Goal: Task Accomplishment & Management: Use online tool/utility

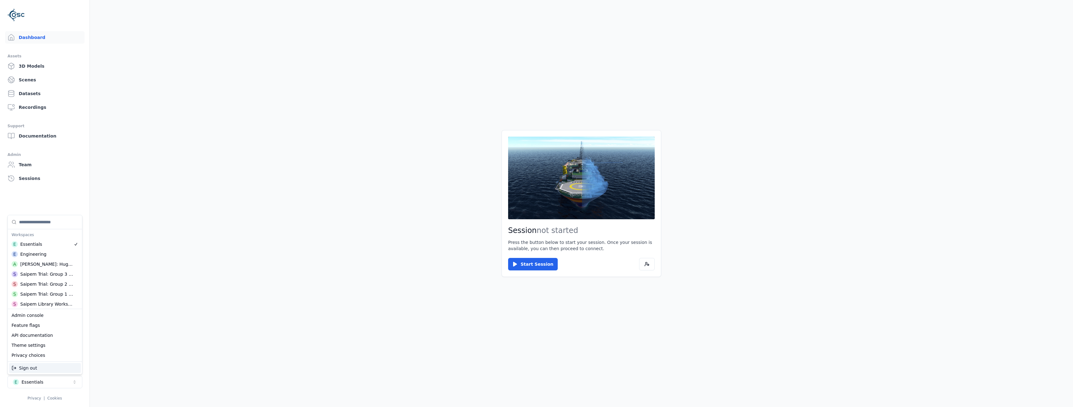
click at [33, 368] on div "Sign out" at bounding box center [45, 368] width 72 height 10
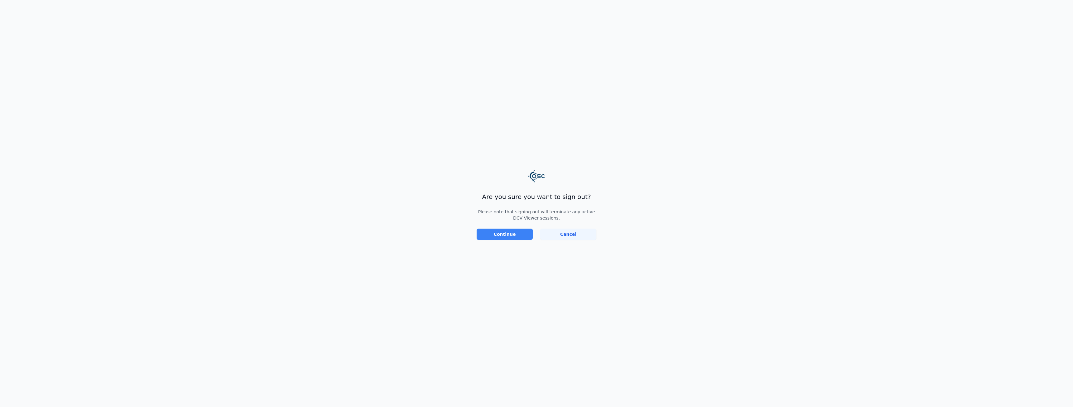
click at [516, 231] on button "Continue" at bounding box center [505, 234] width 56 height 11
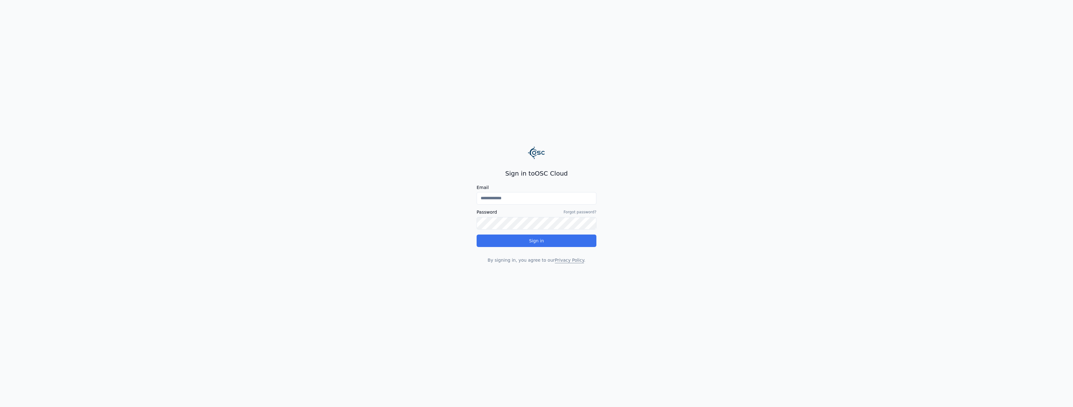
type input "**********"
click at [521, 239] on div "**********" at bounding box center [537, 216] width 120 height 94
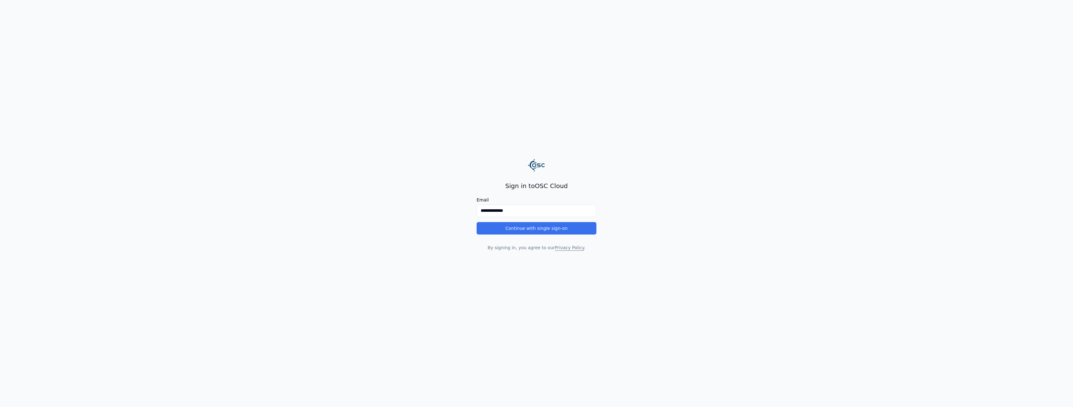
click at [530, 231] on button "Continue with single sign-on" at bounding box center [537, 228] width 120 height 12
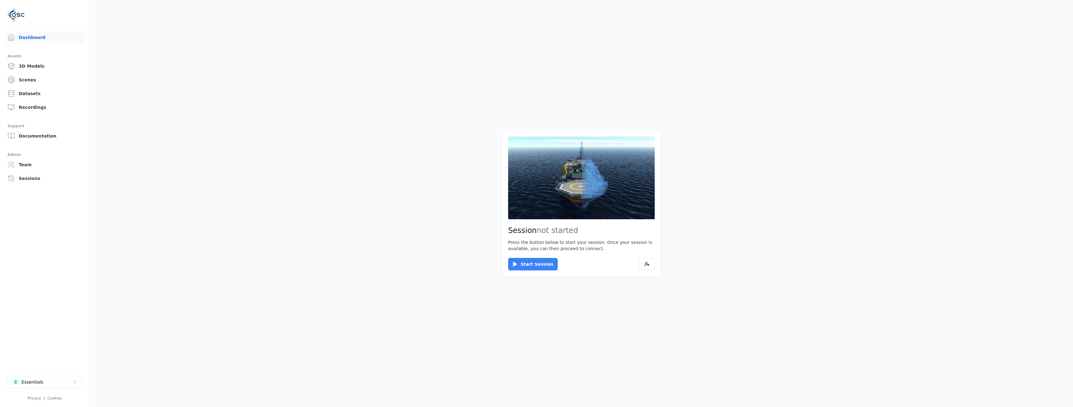
click at [533, 265] on button "Start Session" at bounding box center [533, 264] width 50 height 12
click at [516, 264] on button "Connect" at bounding box center [522, 264] width 29 height 12
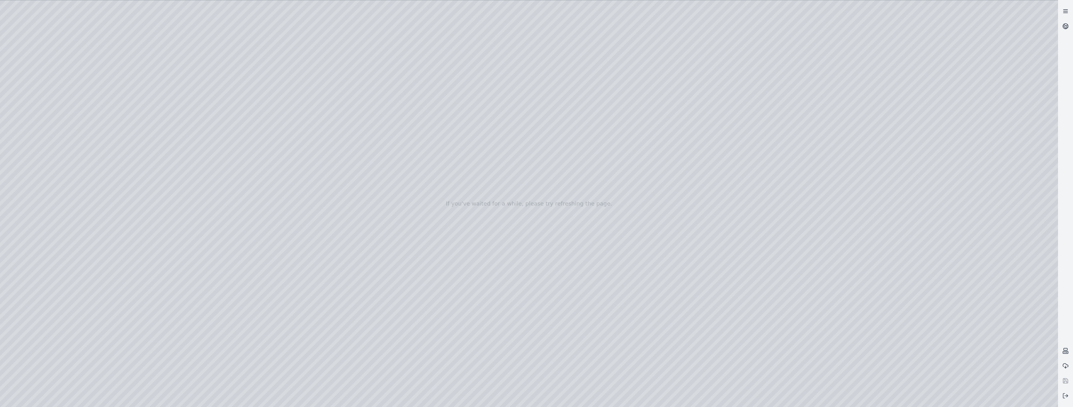
click at [1068, 10] on line at bounding box center [1066, 10] width 4 height 0
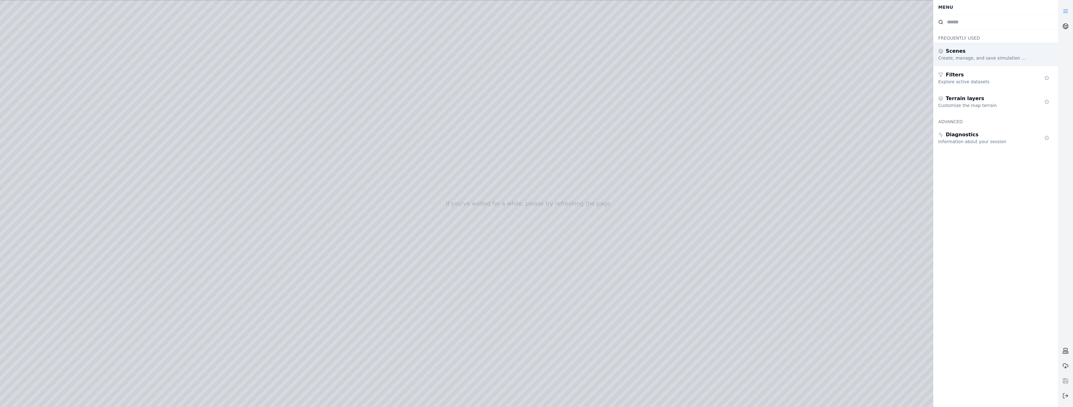
click at [999, 56] on div "Create, manage, and save simulation scenes" at bounding box center [983, 58] width 90 height 6
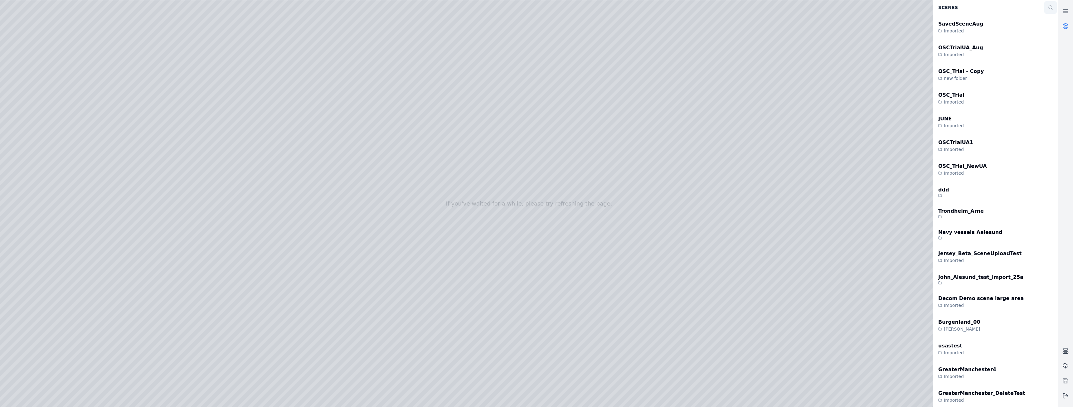
click at [1049, 5] on icon at bounding box center [1050, 7] width 5 height 5
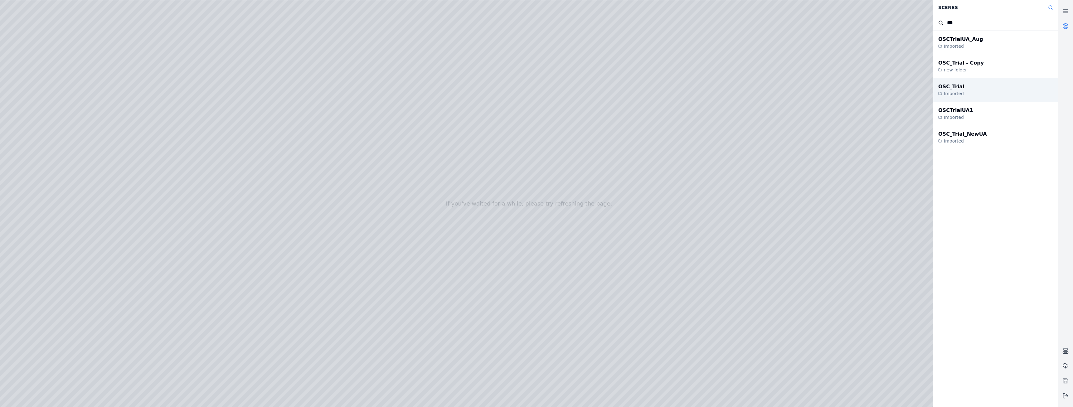
type input "***"
click at [984, 92] on div "OSC_Trial Imported" at bounding box center [995, 90] width 125 height 24
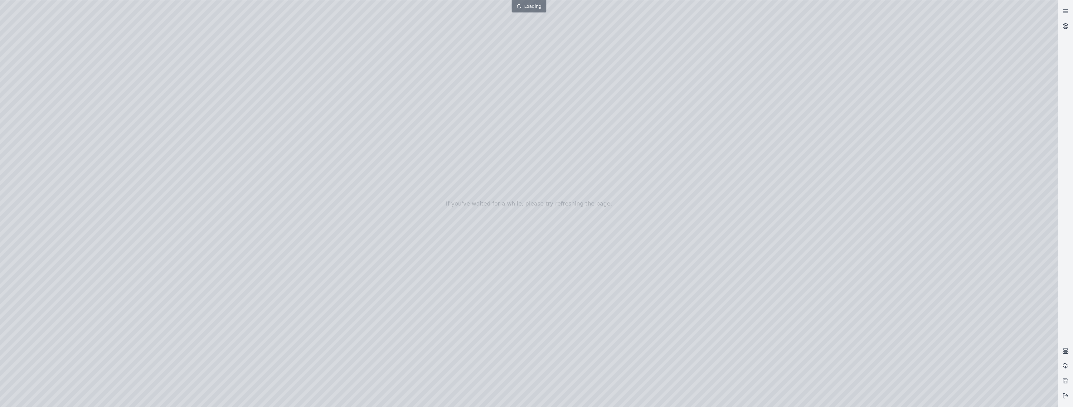
click at [37, 100] on div at bounding box center [529, 203] width 1058 height 407
click at [38, 122] on div at bounding box center [529, 203] width 1058 height 407
click at [78, 31] on div at bounding box center [529, 203] width 1058 height 407
click at [45, 117] on div at bounding box center [529, 203] width 1058 height 407
click at [132, 199] on div at bounding box center [529, 203] width 1058 height 407
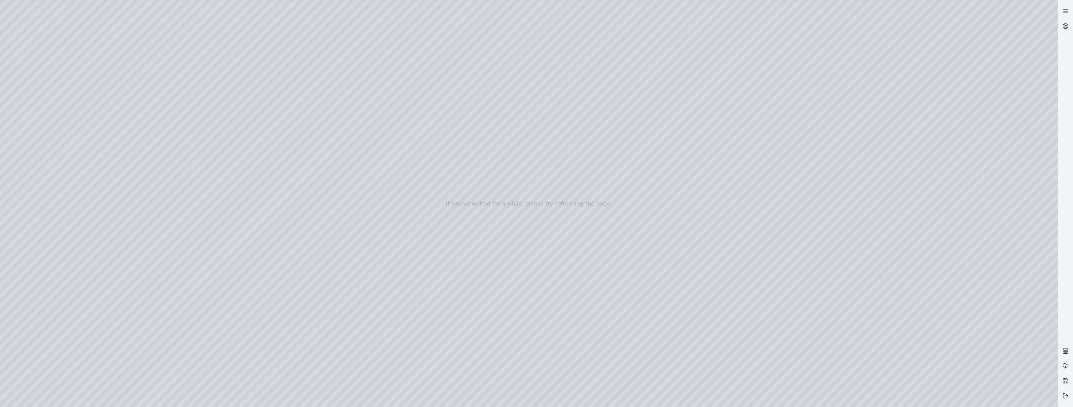
click at [1065, 398] on icon at bounding box center [1066, 396] width 6 height 6
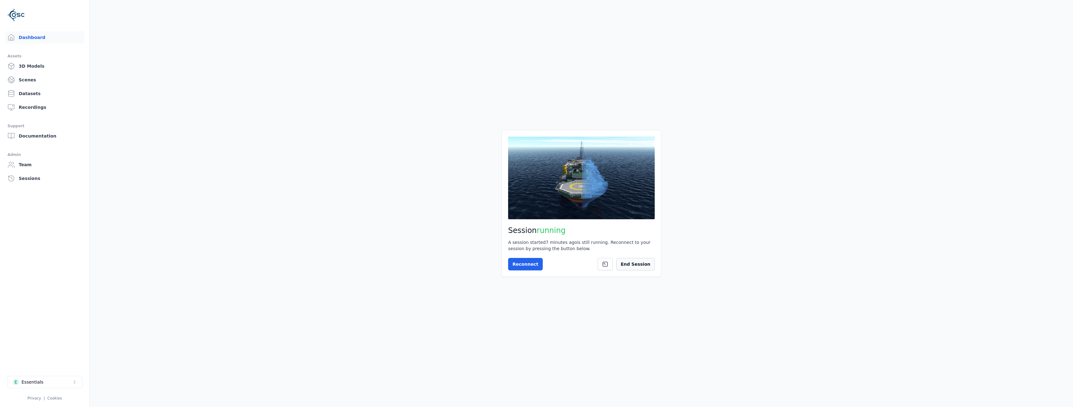
click at [644, 265] on button "End Session" at bounding box center [635, 264] width 38 height 12
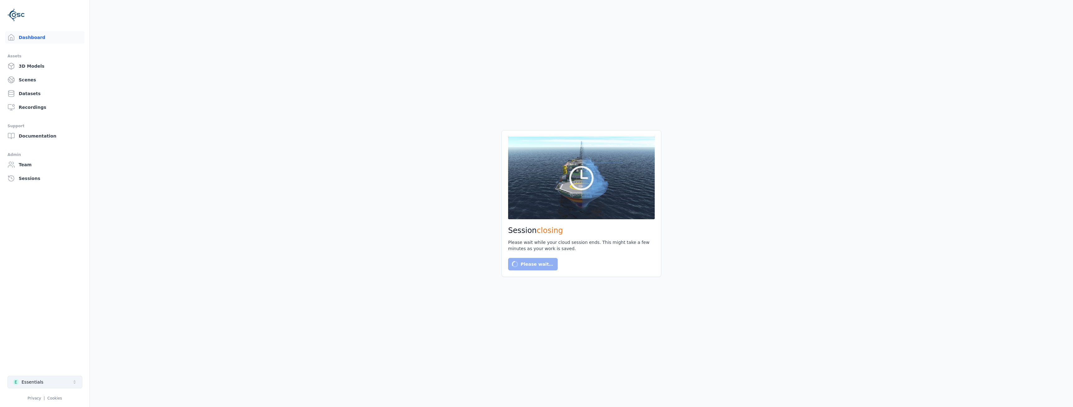
click at [75, 382] on icon "Select a workspace" at bounding box center [75, 382] width 2 height 3
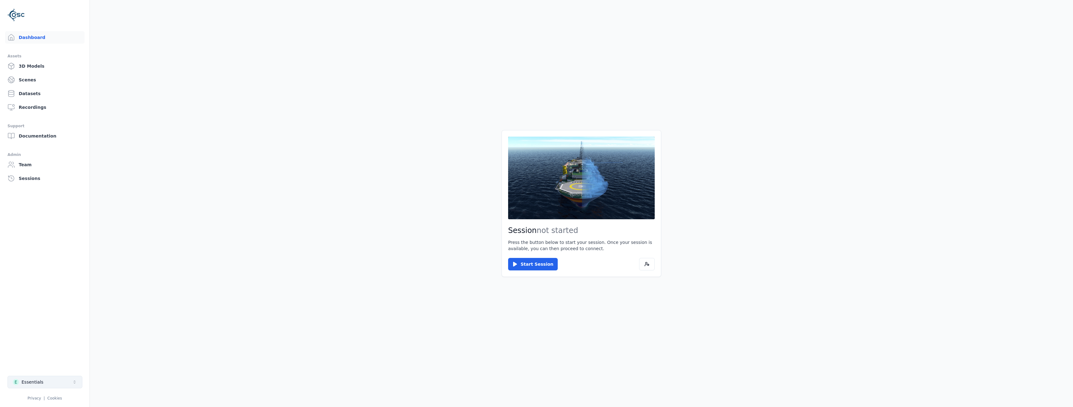
click at [72, 382] on icon "Select a workspace" at bounding box center [74, 382] width 5 height 5
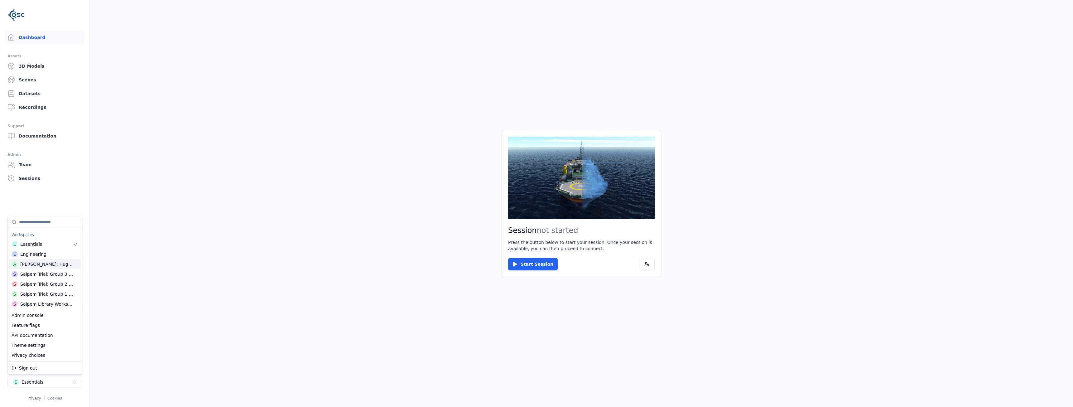
click at [38, 260] on div "A [PERSON_NAME]: Hugin A" at bounding box center [45, 264] width 72 height 10
click at [542, 265] on html "Dashboard Assets 3D Models Scenes Datasets Recordings Support Documentation Adm…" at bounding box center [536, 203] width 1073 height 407
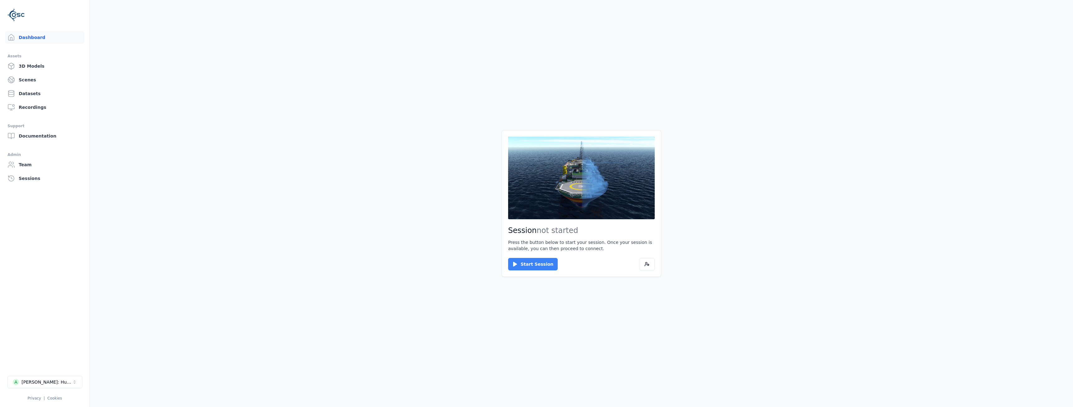
click at [524, 263] on button "Start Session" at bounding box center [533, 264] width 50 height 12
click at [514, 261] on button "Connect" at bounding box center [522, 264] width 29 height 12
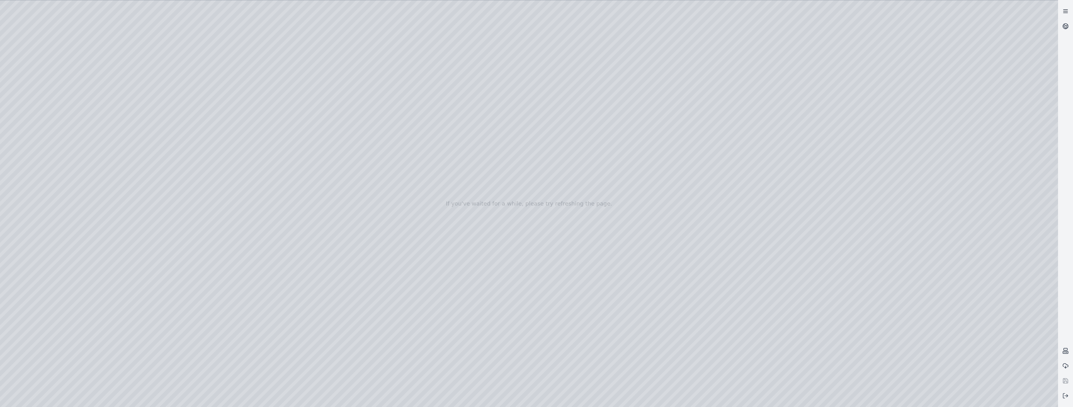
click at [1063, 11] on icon at bounding box center [1066, 11] width 6 height 6
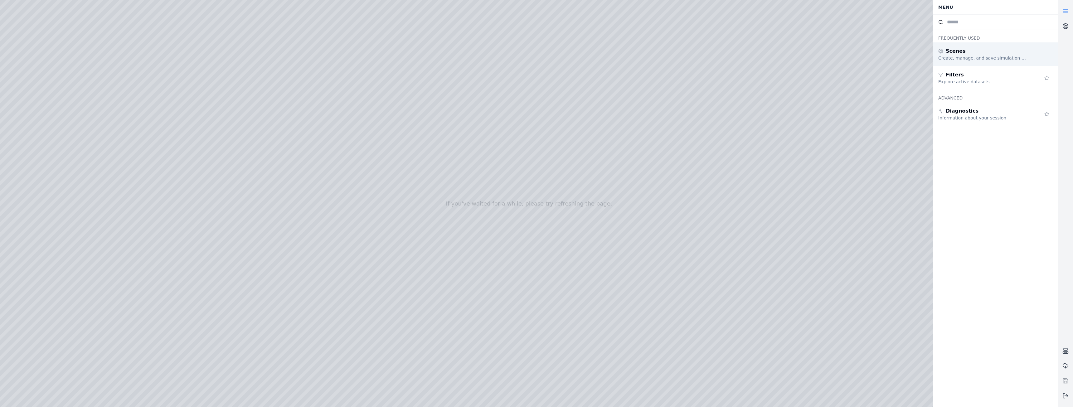
click at [981, 61] on div "Scenes Create, manage, and save simulation scenes" at bounding box center [995, 54] width 125 height 24
click at [983, 51] on div "Hugin A - With winch" at bounding box center [967, 47] width 59 height 7
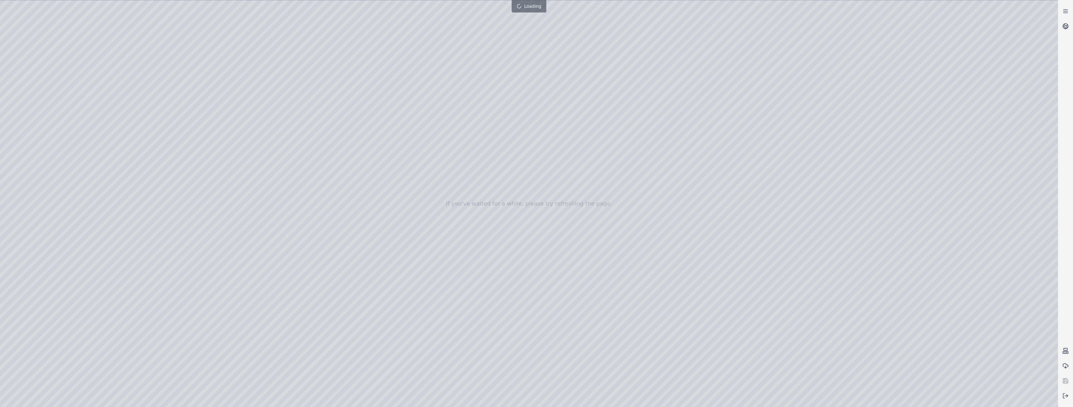
click at [45, 105] on div at bounding box center [529, 203] width 1058 height 407
click at [44, 131] on div at bounding box center [529, 203] width 1058 height 407
click at [47, 119] on div at bounding box center [529, 203] width 1058 height 407
click at [73, 25] on div at bounding box center [529, 203] width 1058 height 407
click at [75, 28] on div at bounding box center [529, 203] width 1058 height 407
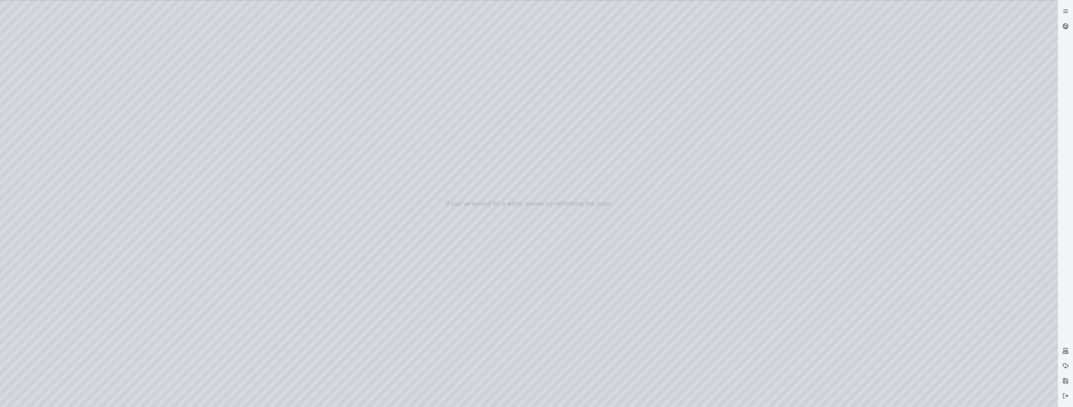
click at [48, 118] on div at bounding box center [529, 203] width 1058 height 407
click at [80, 28] on div at bounding box center [529, 203] width 1058 height 407
click at [51, 121] on div at bounding box center [529, 203] width 1058 height 407
click at [1064, 396] on icon at bounding box center [1066, 396] width 6 height 6
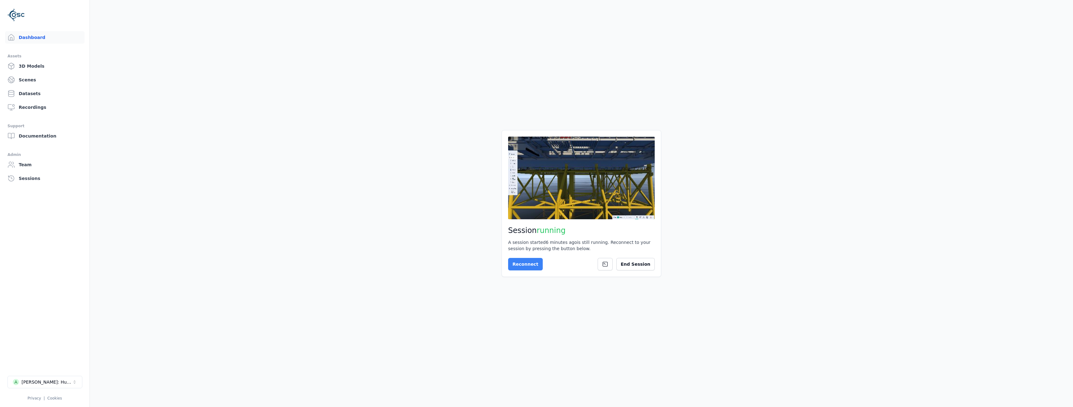
click at [514, 263] on button "Reconnect" at bounding box center [525, 264] width 35 height 12
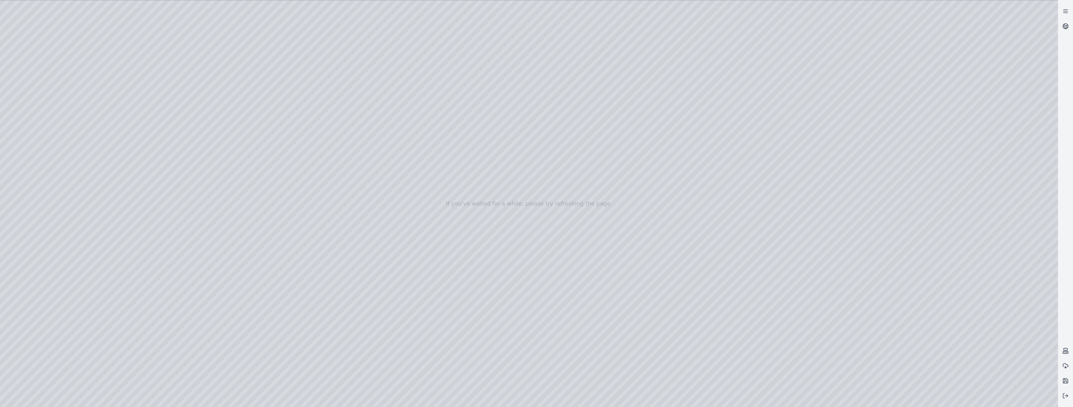
click at [78, 26] on div at bounding box center [529, 203] width 1058 height 407
click at [47, 119] on div at bounding box center [529, 203] width 1058 height 407
click at [188, 27] on div at bounding box center [529, 203] width 1058 height 407
click at [188, 26] on div at bounding box center [529, 203] width 1058 height 407
